Goal: Book appointment/travel/reservation

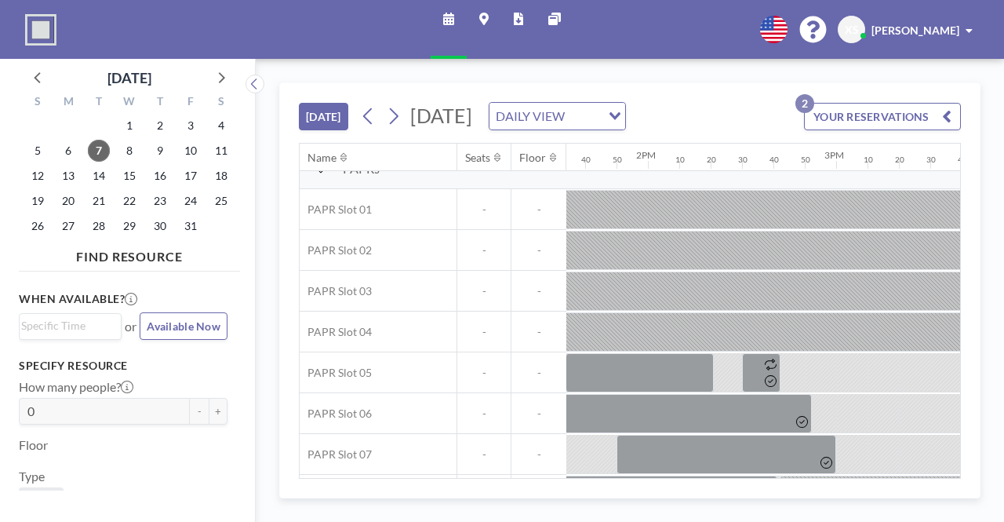
scroll to position [22, 2511]
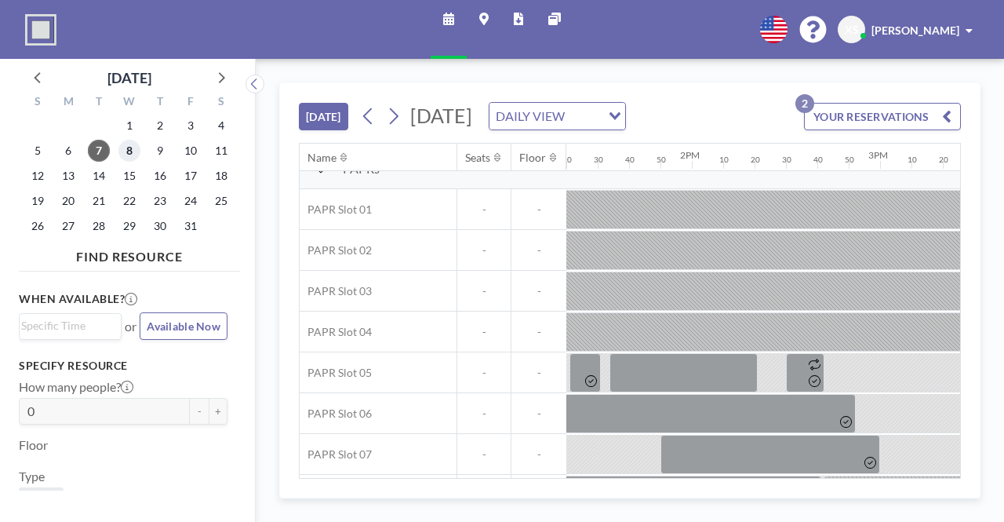
click at [134, 153] on span "8" at bounding box center [129, 151] width 22 height 22
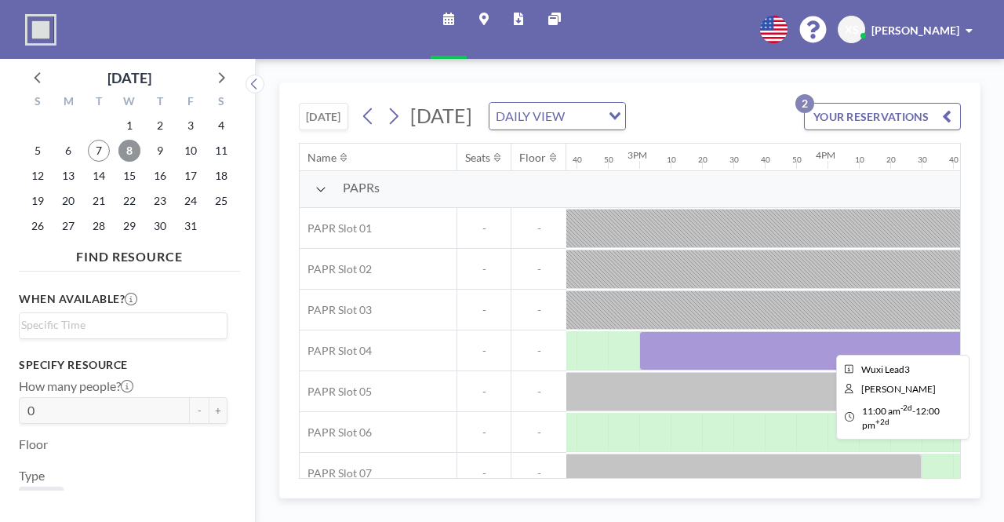
scroll to position [3, 2753]
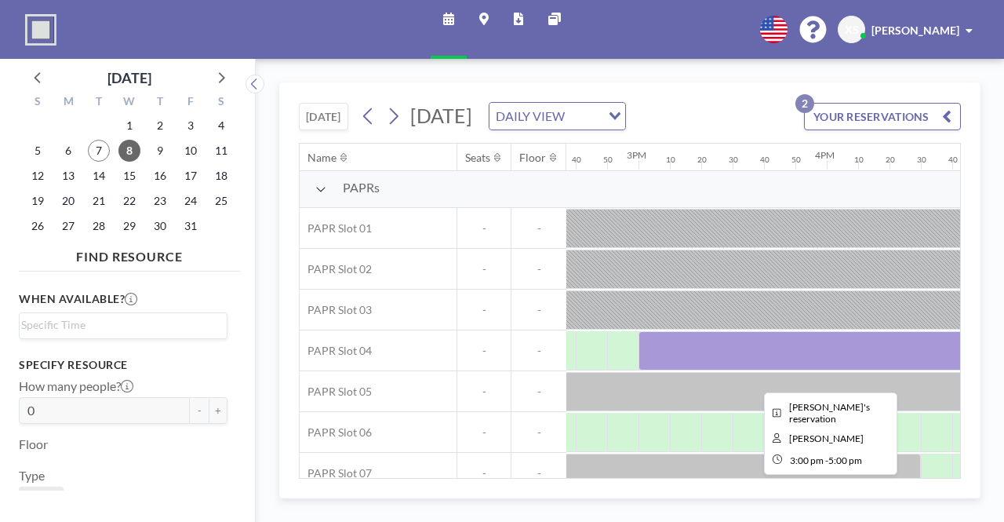
click at [770, 365] on div at bounding box center [827, 350] width 377 height 39
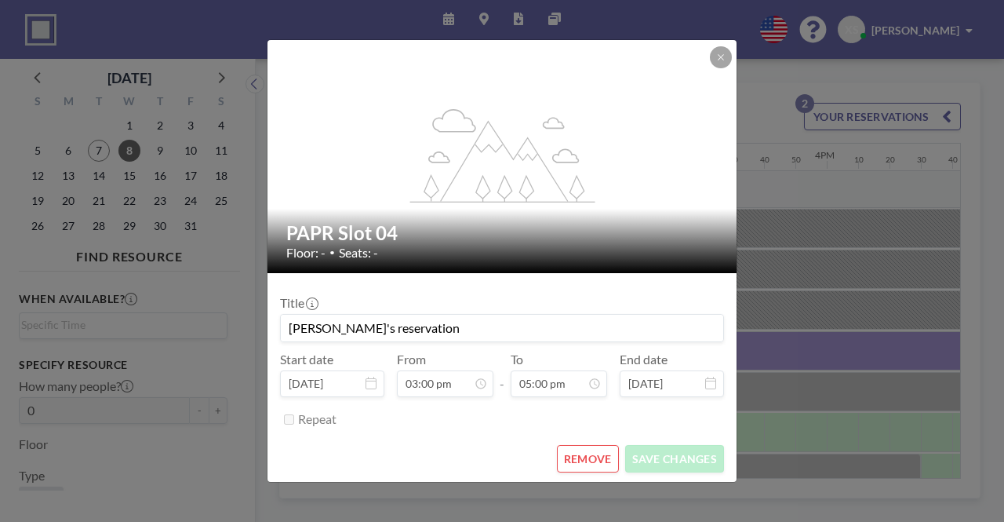
click at [590, 456] on button "REMOVE" at bounding box center [588, 458] width 62 height 27
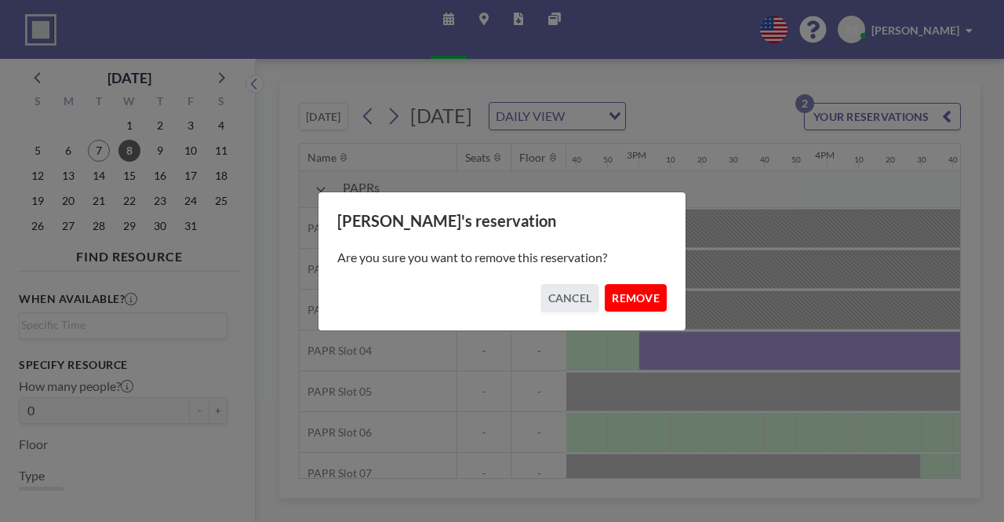
click at [653, 301] on button "REMOVE" at bounding box center [636, 297] width 62 height 27
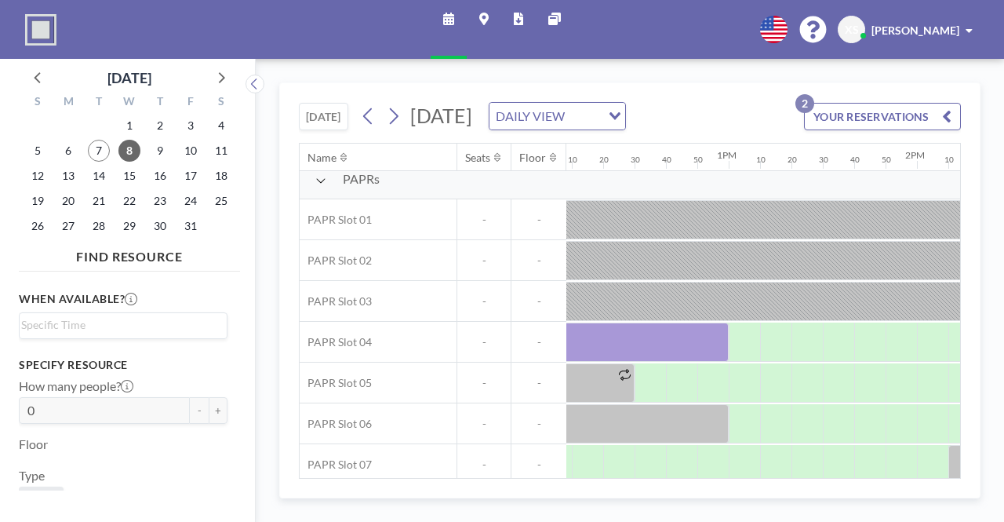
scroll to position [12, 2287]
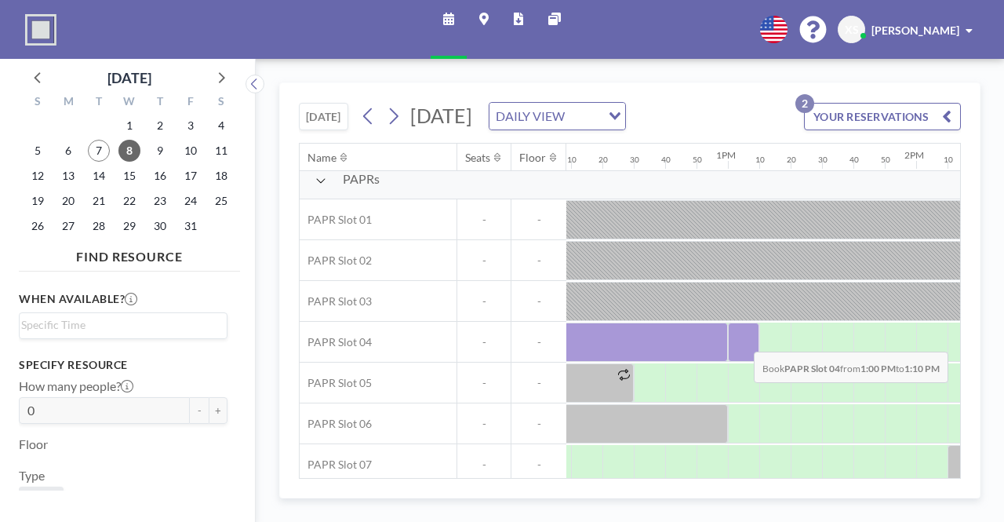
click at [742, 360] on div at bounding box center [743, 341] width 31 height 39
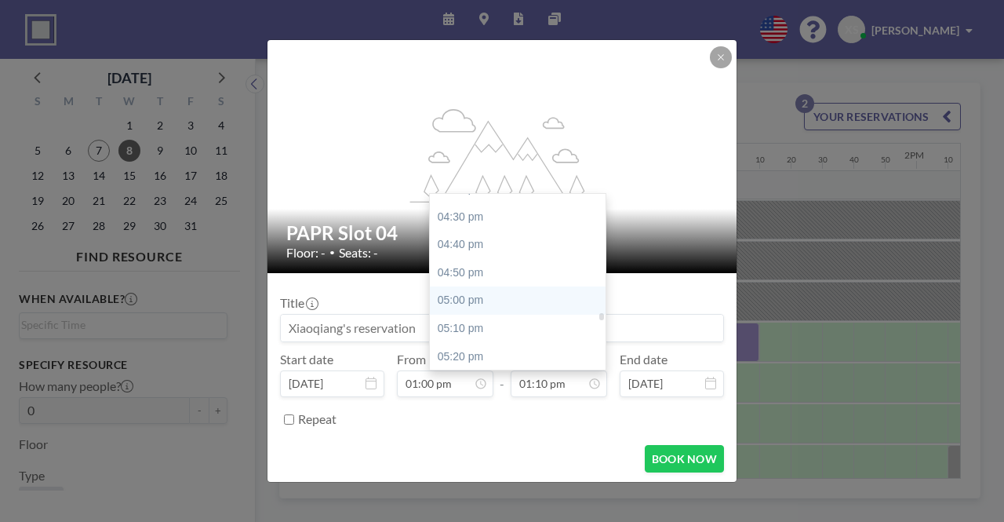
scroll to position [2757, 0]
click at [508, 290] on div "05:00 pm" at bounding box center [522, 300] width 184 height 28
type input "05:00 pm"
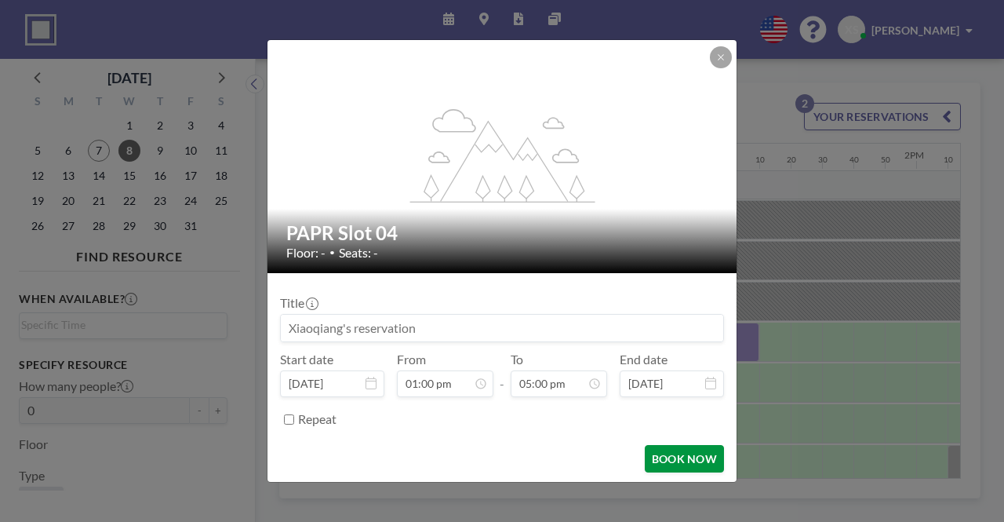
click at [670, 456] on button "BOOK NOW" at bounding box center [684, 458] width 79 height 27
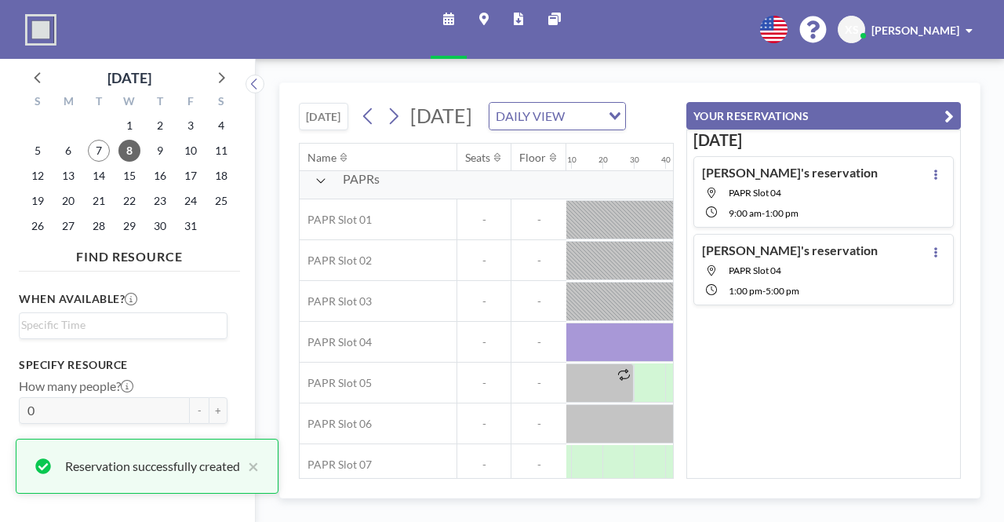
click at [948, 117] on icon "button" at bounding box center [949, 116] width 9 height 19
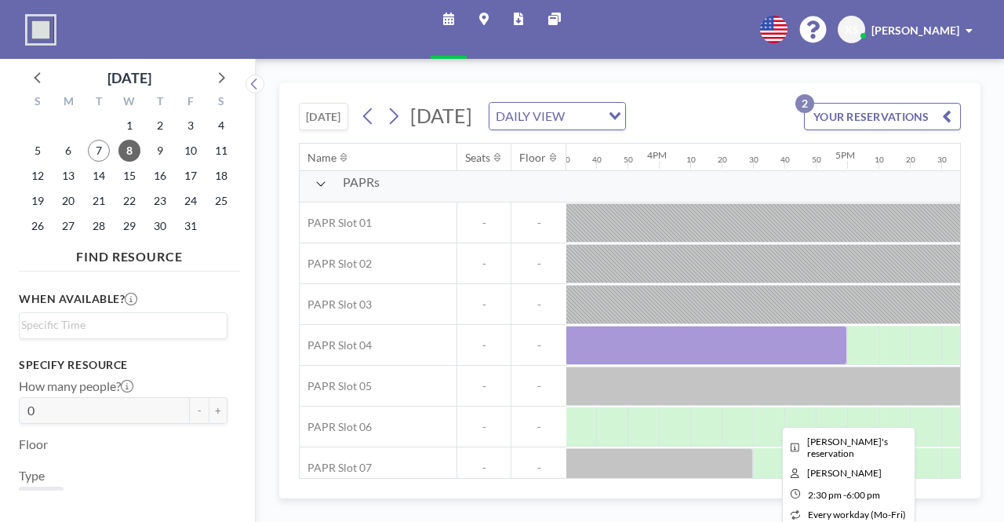
scroll to position [9, 2943]
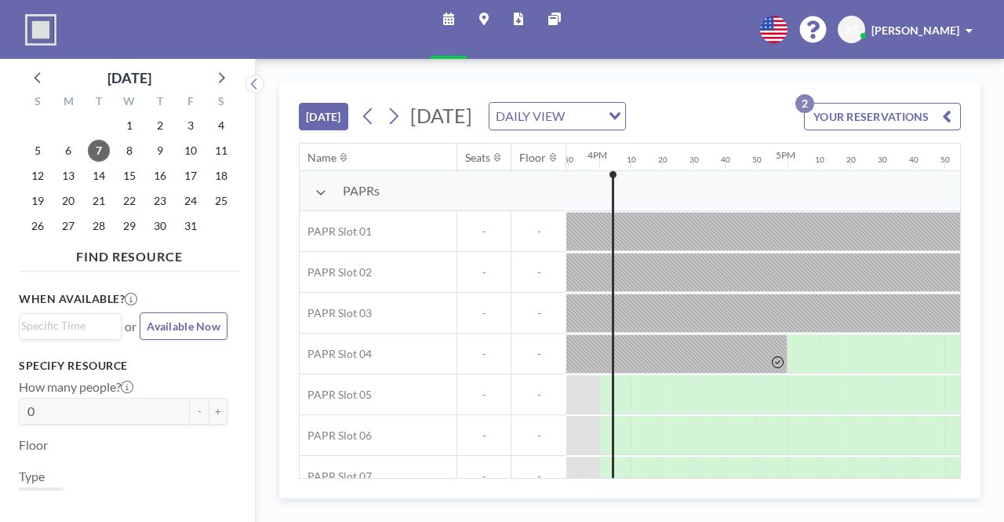
scroll to position [0, 2982]
click at [194, 140] on span "10" at bounding box center [191, 151] width 22 height 22
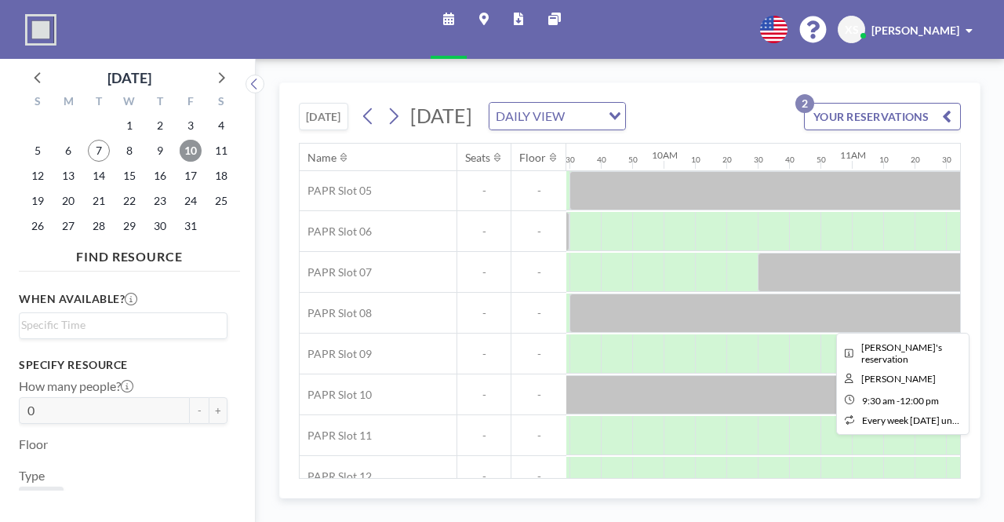
scroll to position [204, 1787]
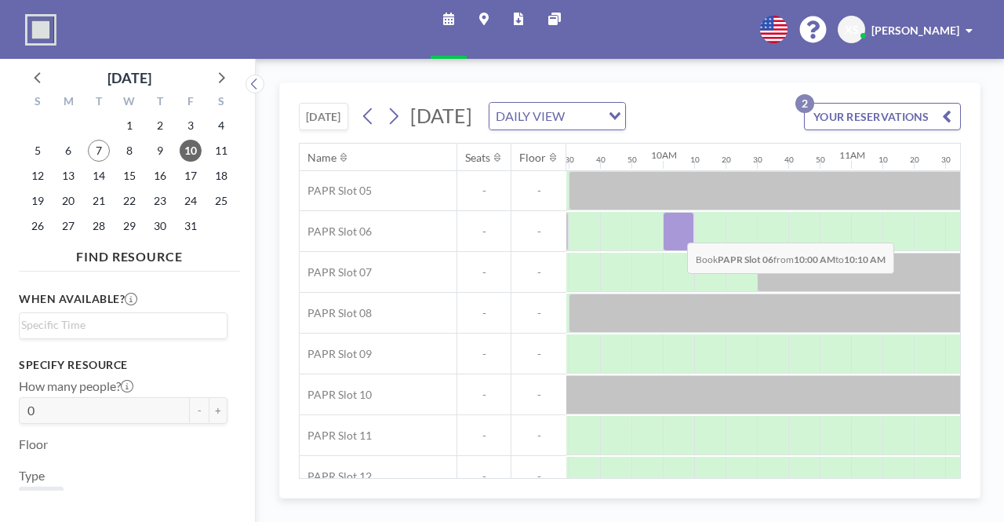
click at [675, 229] on div at bounding box center [678, 231] width 31 height 39
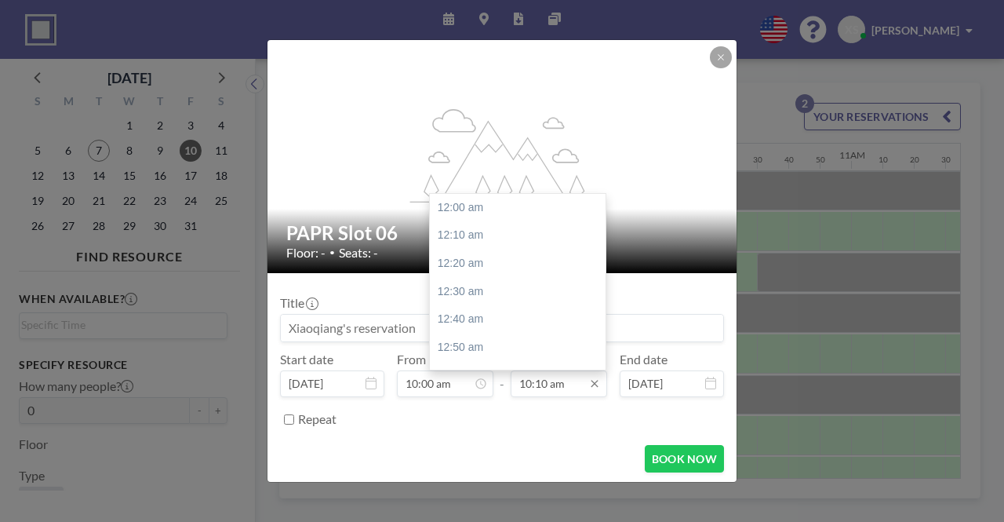
scroll to position [1703, 0]
click at [550, 381] on input "10:10 am" at bounding box center [559, 383] width 97 height 27
click at [496, 213] on div "12:00 pm" at bounding box center [522, 210] width 184 height 28
type input "12:00 pm"
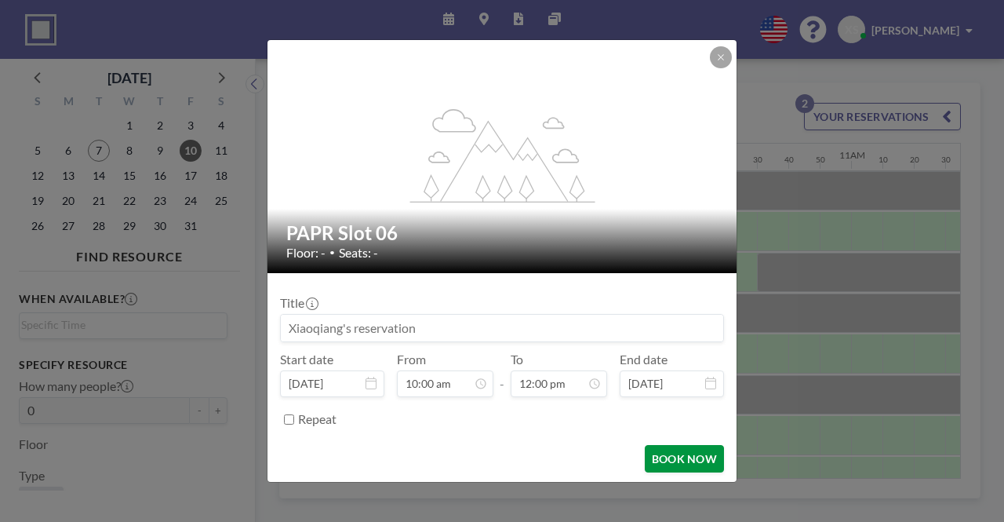
click at [659, 453] on button "BOOK NOW" at bounding box center [684, 458] width 79 height 27
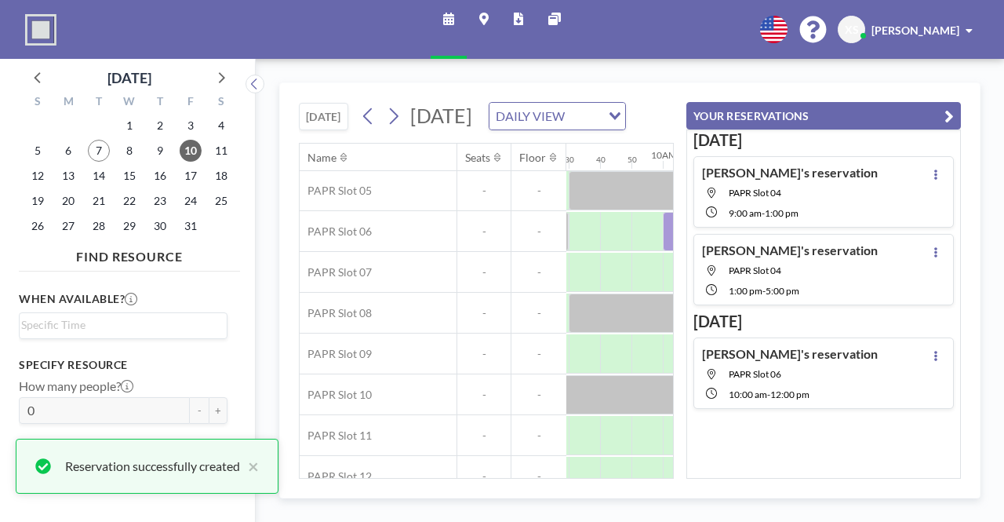
click at [948, 117] on icon "button" at bounding box center [949, 116] width 9 height 19
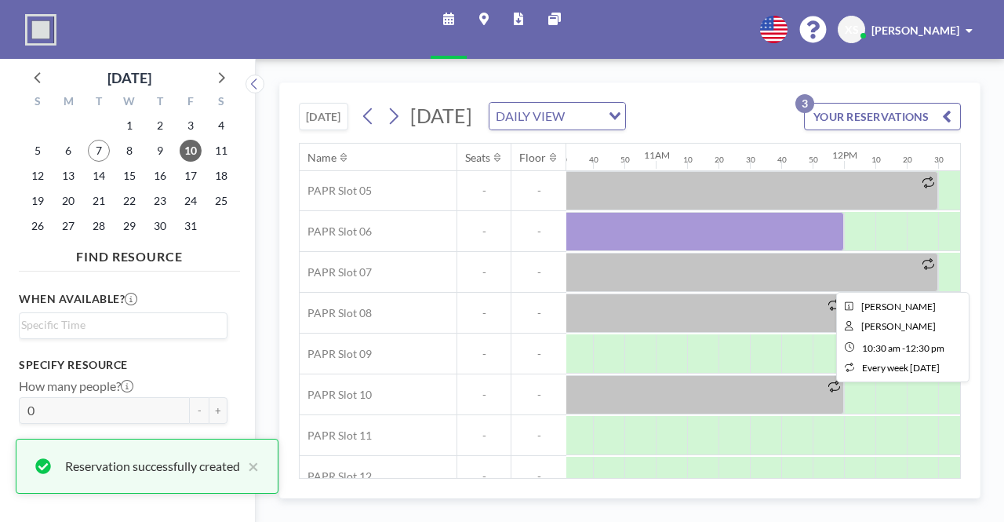
scroll to position [204, 1983]
